Goal: Find specific page/section: Find specific page/section

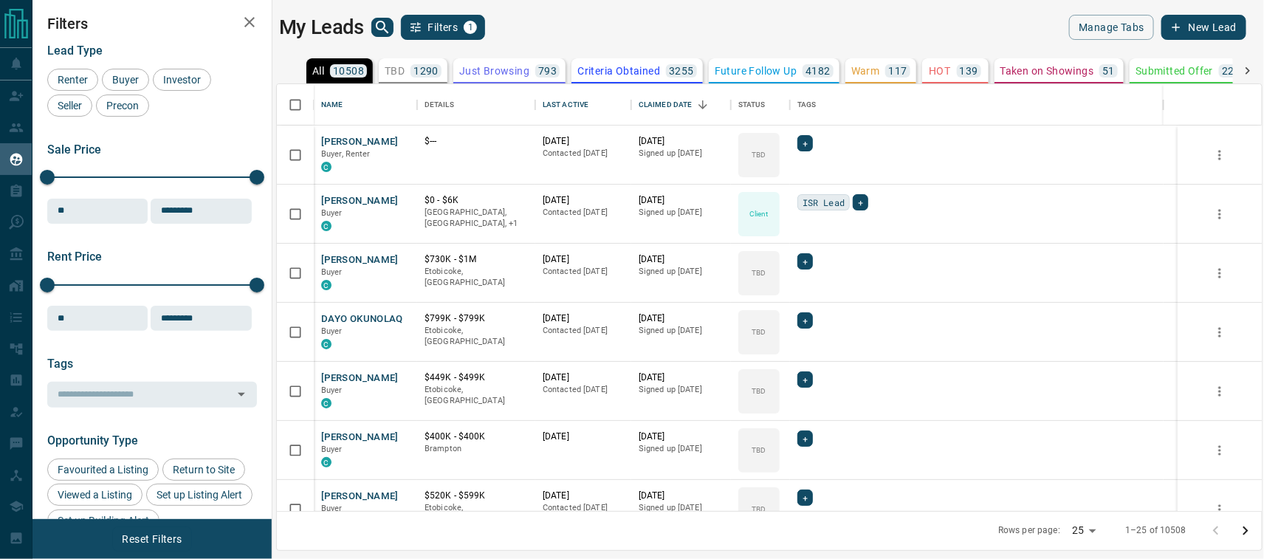
scroll to position [412, 971]
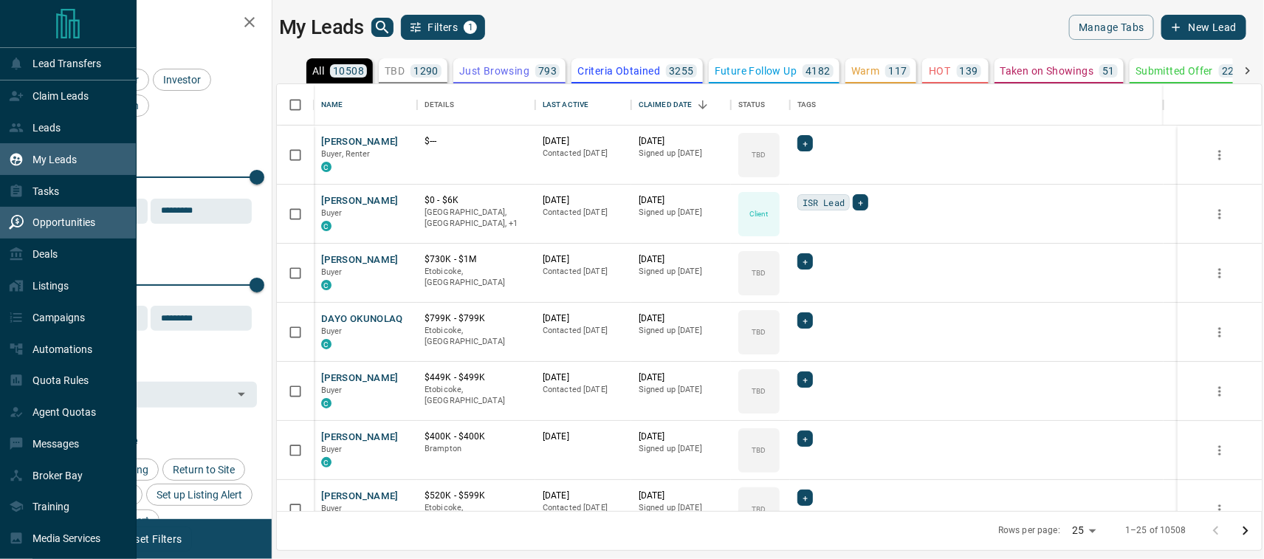
click at [17, 230] on icon at bounding box center [16, 222] width 15 height 15
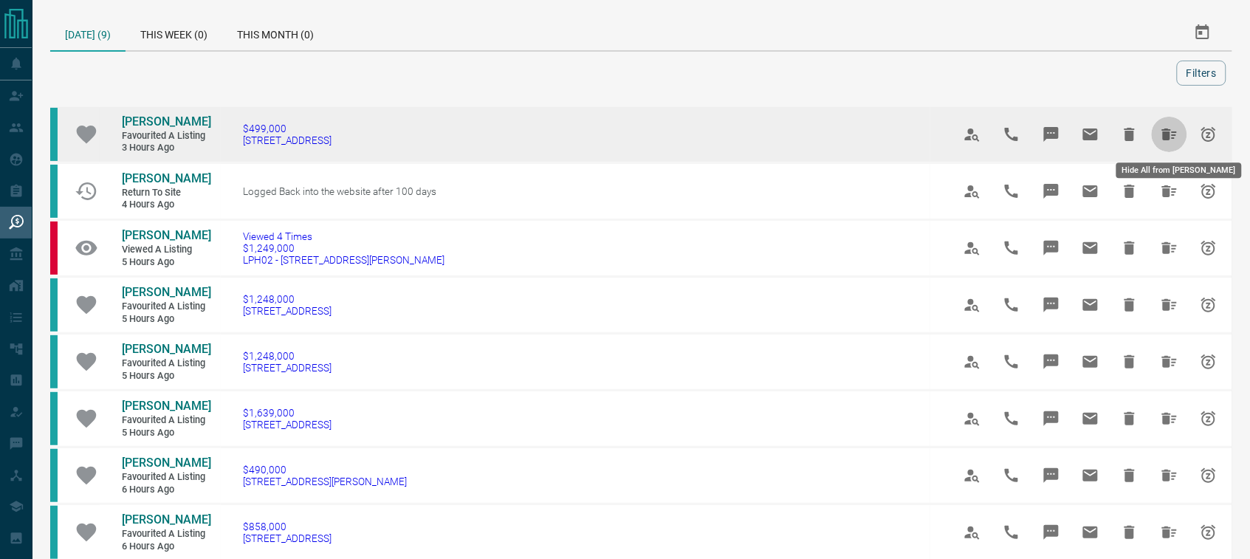
click at [1172, 137] on icon "Hide All from Daniel Toste" at bounding box center [1169, 134] width 15 height 12
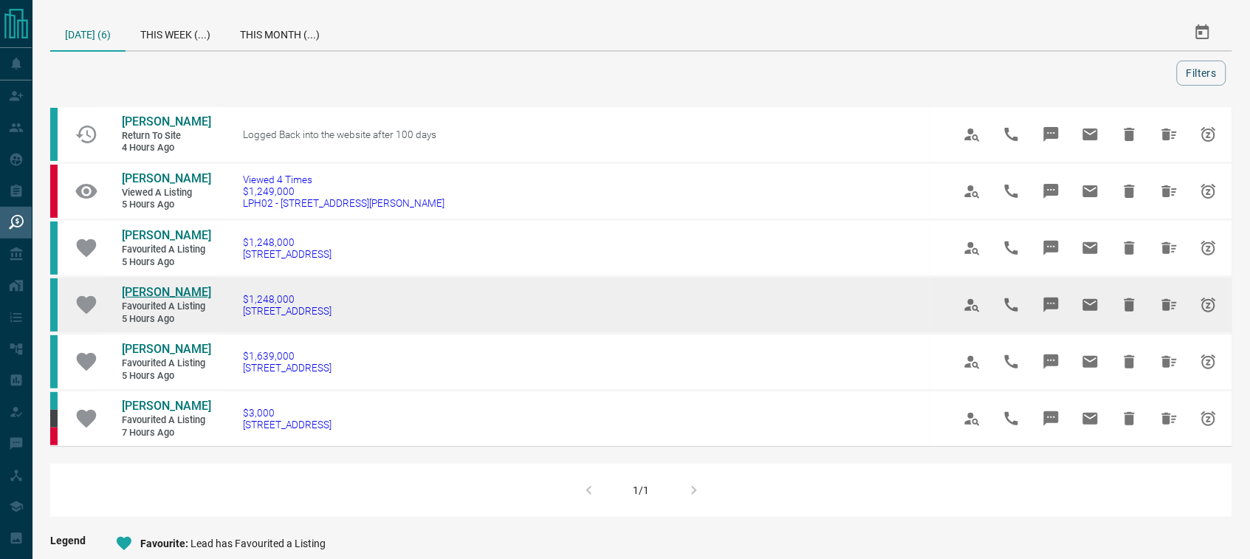
click at [145, 292] on span "[PERSON_NAME]" at bounding box center [166, 292] width 89 height 14
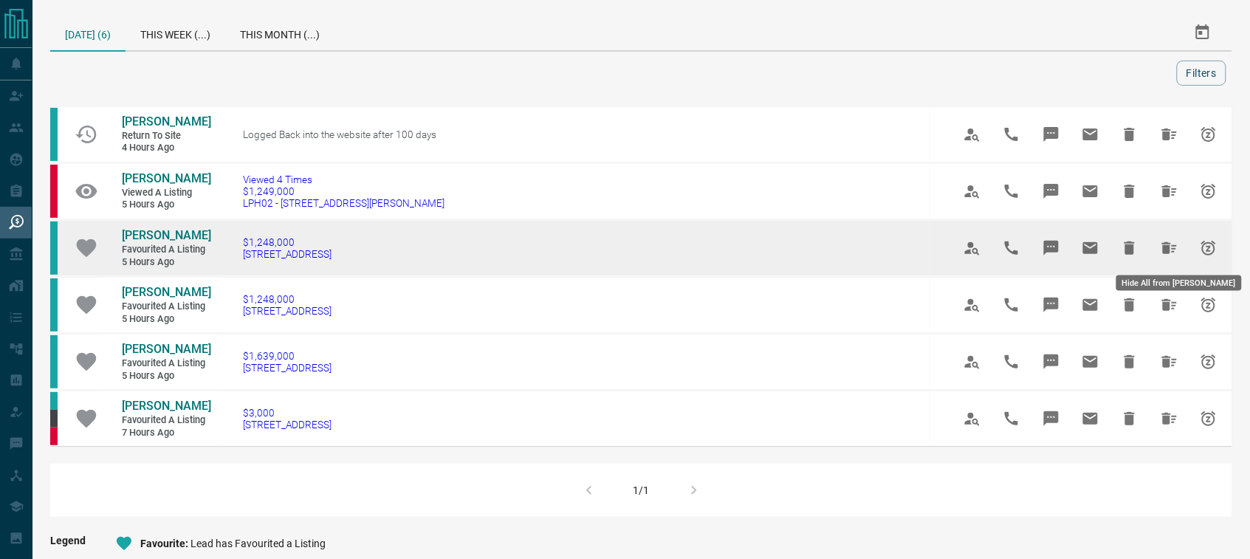
click at [1170, 244] on icon "Hide All from Michael Soo" at bounding box center [1169, 248] width 15 height 12
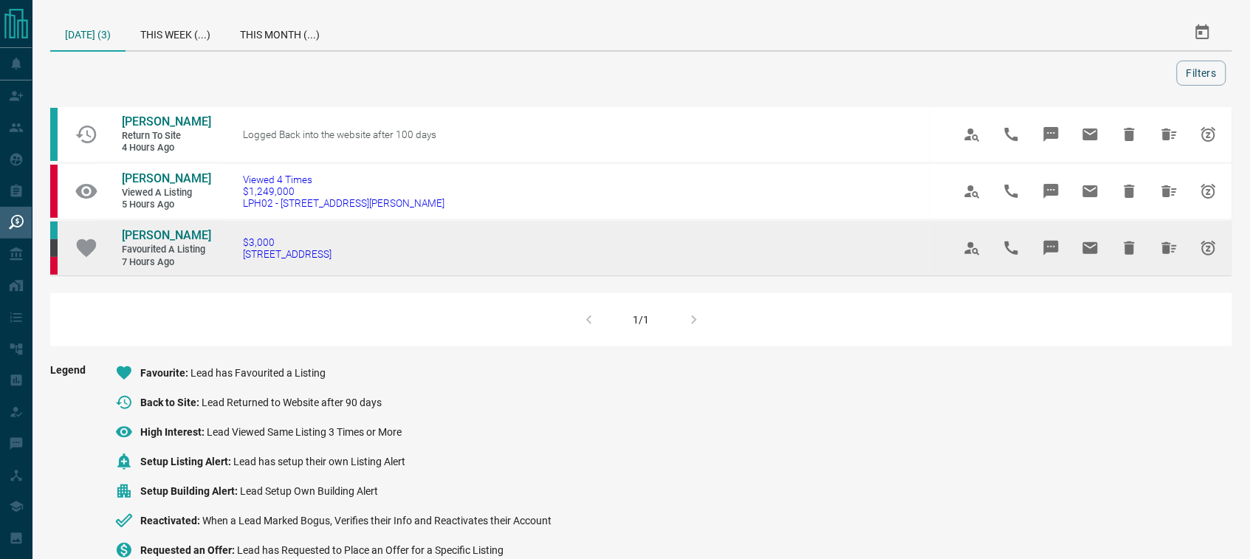
drag, startPoint x: 369, startPoint y: 260, endPoint x: 245, endPoint y: 269, distance: 124.4
click at [245, 269] on td "$3,000 [STREET_ADDRESS]" at bounding box center [576, 248] width 710 height 56
copy span "[STREET_ADDRESS]"
click at [157, 230] on span "[PERSON_NAME]" at bounding box center [166, 235] width 89 height 14
click at [1164, 253] on icon "Hide All from Elizabeth Nerbas" at bounding box center [1169, 248] width 15 height 12
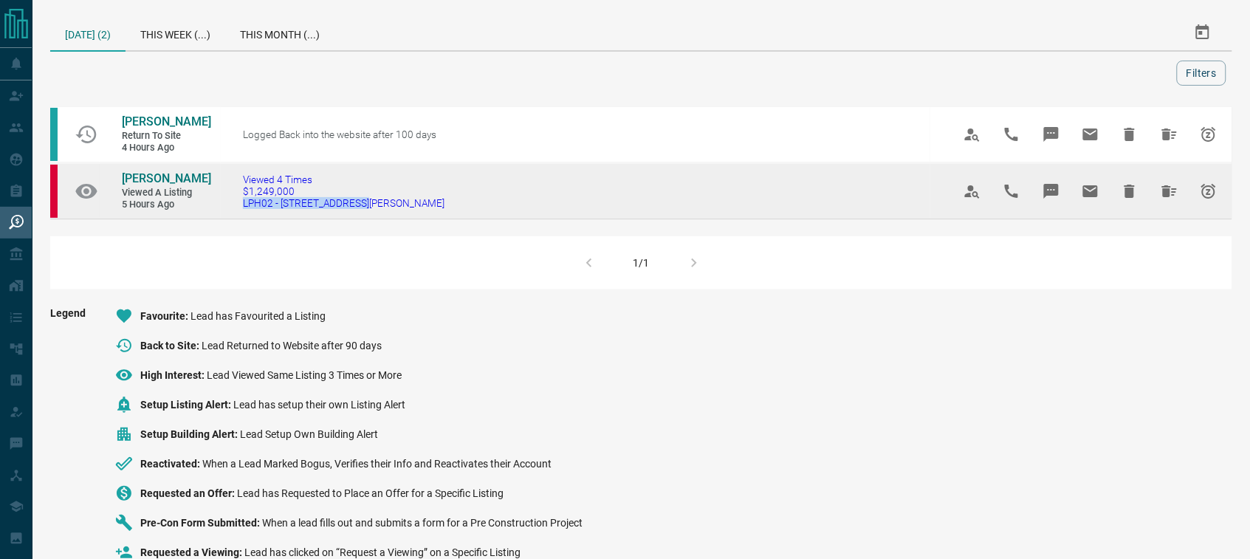
drag, startPoint x: 379, startPoint y: 211, endPoint x: 229, endPoint y: 205, distance: 150.0
click at [229, 205] on td "Viewed 4 Times $1,249,000 LPH02 - [STREET_ADDRESS][PERSON_NAME]" at bounding box center [576, 191] width 710 height 56
copy span "LPH02 - [STREET_ADDRESS][PERSON_NAME]"
click at [138, 177] on span "[PERSON_NAME]" at bounding box center [166, 178] width 89 height 14
click at [1167, 187] on icon "Hide All from Anmol Kaur" at bounding box center [1170, 191] width 18 height 18
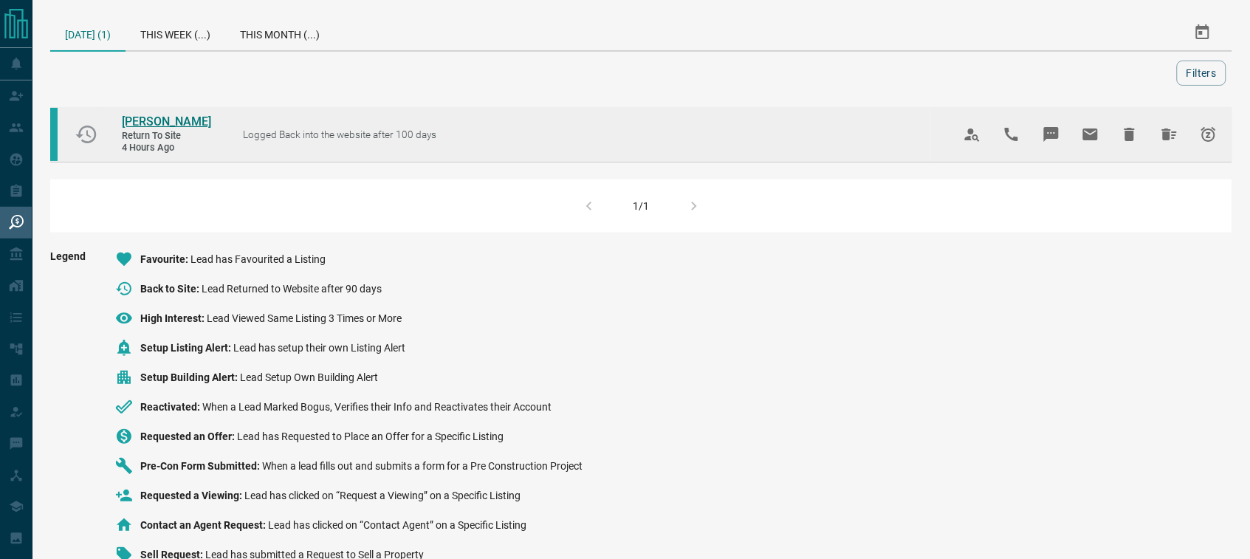
click at [159, 123] on span "[PERSON_NAME]" at bounding box center [166, 121] width 89 height 14
click at [1176, 140] on icon "Hide All from Vince Mattiucci" at bounding box center [1170, 135] width 18 height 18
